Goal: Transaction & Acquisition: Purchase product/service

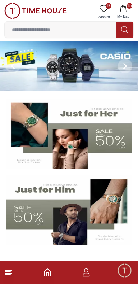
click at [46, 65] on img at bounding box center [69, 66] width 138 height 50
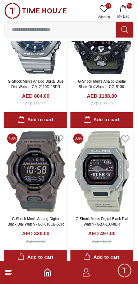
scroll to position [1098, 0]
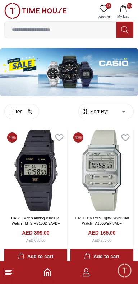
click at [11, 273] on icon at bounding box center [8, 272] width 9 height 9
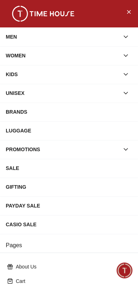
click at [23, 38] on div "MEN" at bounding box center [63, 36] width 114 height 13
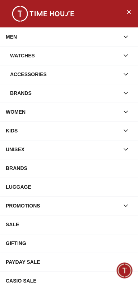
click at [26, 61] on div "Watches" at bounding box center [65, 55] width 110 height 13
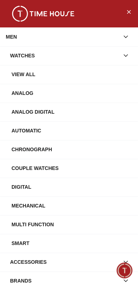
click at [23, 73] on div "View All" at bounding box center [72, 74] width 121 height 13
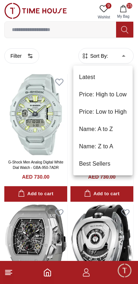
click at [117, 113] on li "Price: Low to High" at bounding box center [104, 111] width 60 height 17
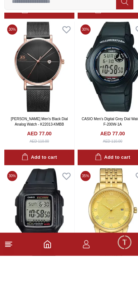
scroll to position [1198, 0]
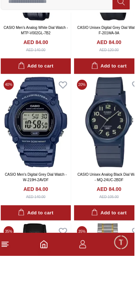
scroll to position [2608, 0]
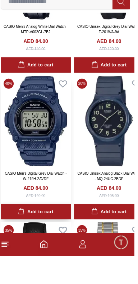
click at [41, 236] on div "Add to cart" at bounding box center [39, 240] width 35 height 8
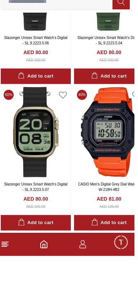
scroll to position [2159, 0]
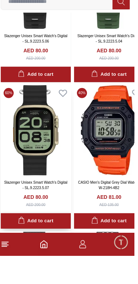
click at [54, 245] on div "Add to cart" at bounding box center [39, 249] width 35 height 8
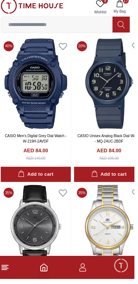
scroll to position [2669, 0]
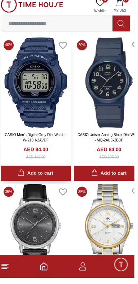
click at [44, 175] on div "Add to cart" at bounding box center [39, 179] width 35 height 8
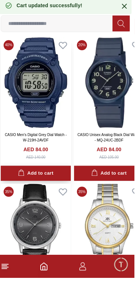
click at [45, 175] on div "Add to cart" at bounding box center [39, 179] width 35 height 8
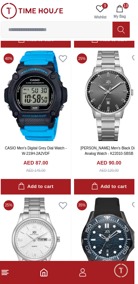
scroll to position [3101, 0]
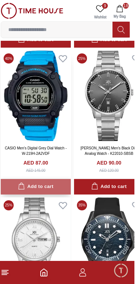
click at [36, 182] on div "Add to cart" at bounding box center [39, 186] width 35 height 8
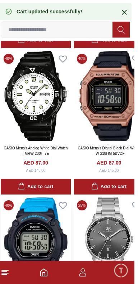
scroll to position [2939, 0]
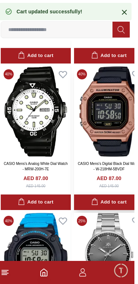
click at [95, 198] on icon "button" at bounding box center [98, 201] width 7 height 7
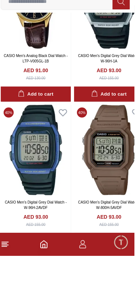
scroll to position [3752, 0]
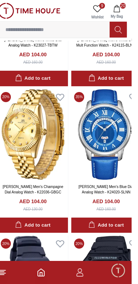
scroll to position [4959, 0]
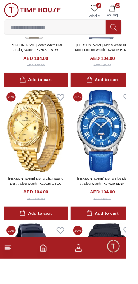
click at [9, 273] on line at bounding box center [8, 273] width 6 height 0
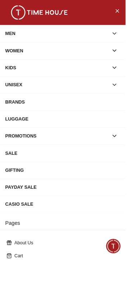
click at [19, 57] on div "WOMEN" at bounding box center [63, 55] width 114 height 13
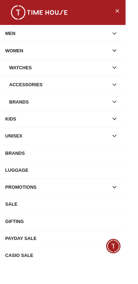
click at [21, 80] on div "Watches" at bounding box center [65, 74] width 110 height 13
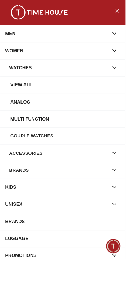
click at [25, 94] on div "View all" at bounding box center [72, 93] width 121 height 13
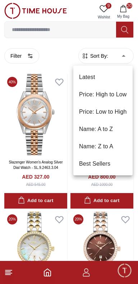
click at [111, 112] on li "Price: Low to High" at bounding box center [104, 111] width 60 height 17
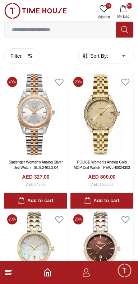
type input "*"
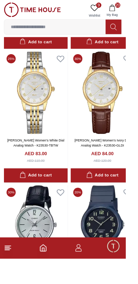
scroll to position [457, 0]
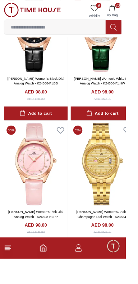
scroll to position [2460, 0]
